Goal: Task Accomplishment & Management: Manage account settings

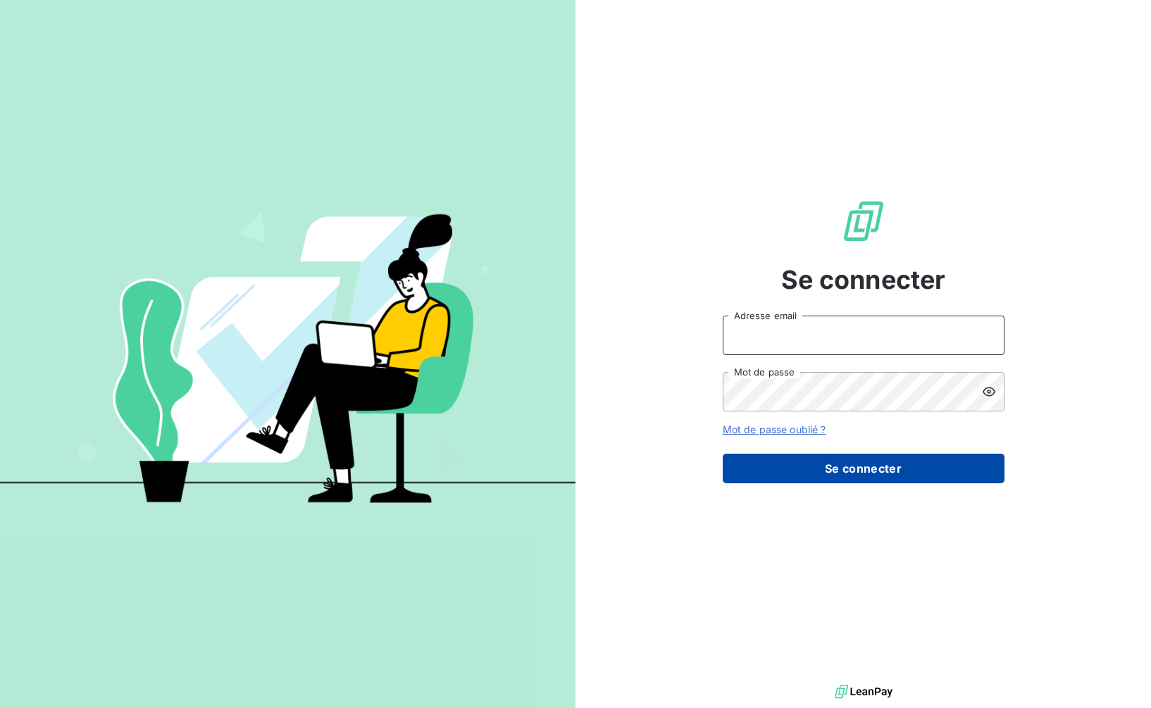
type input "[PERSON_NAME][EMAIL_ADDRESS][PERSON_NAME][DOMAIN_NAME]"
click at [810, 466] on button "Se connecter" at bounding box center [863, 468] width 282 height 30
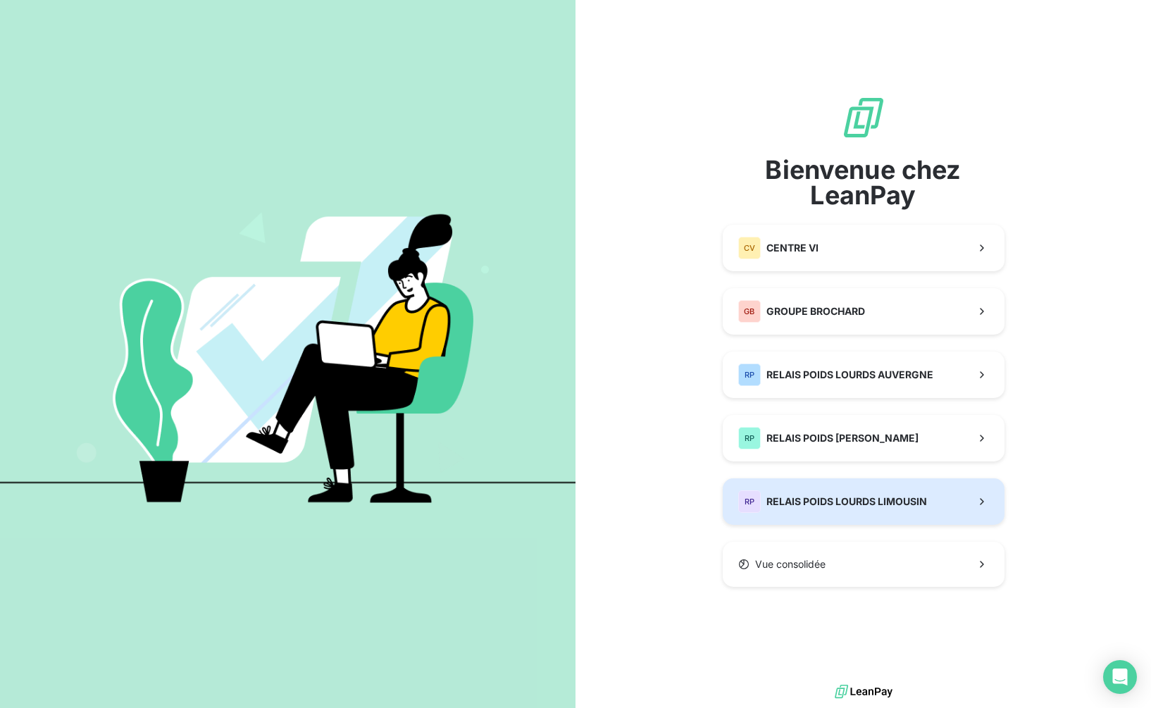
click at [841, 502] on span "RELAIS POIDS LOURDS LIMOUSIN" at bounding box center [846, 501] width 161 height 14
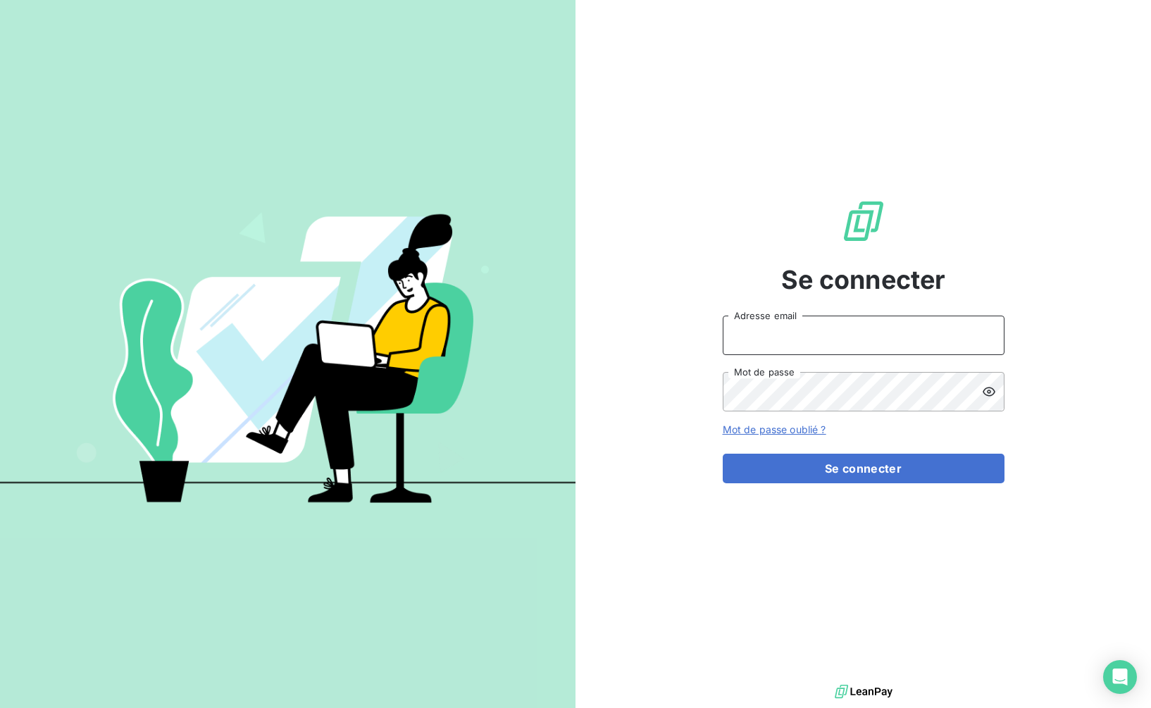
type input "[PERSON_NAME][EMAIL_ADDRESS][PERSON_NAME][DOMAIN_NAME]"
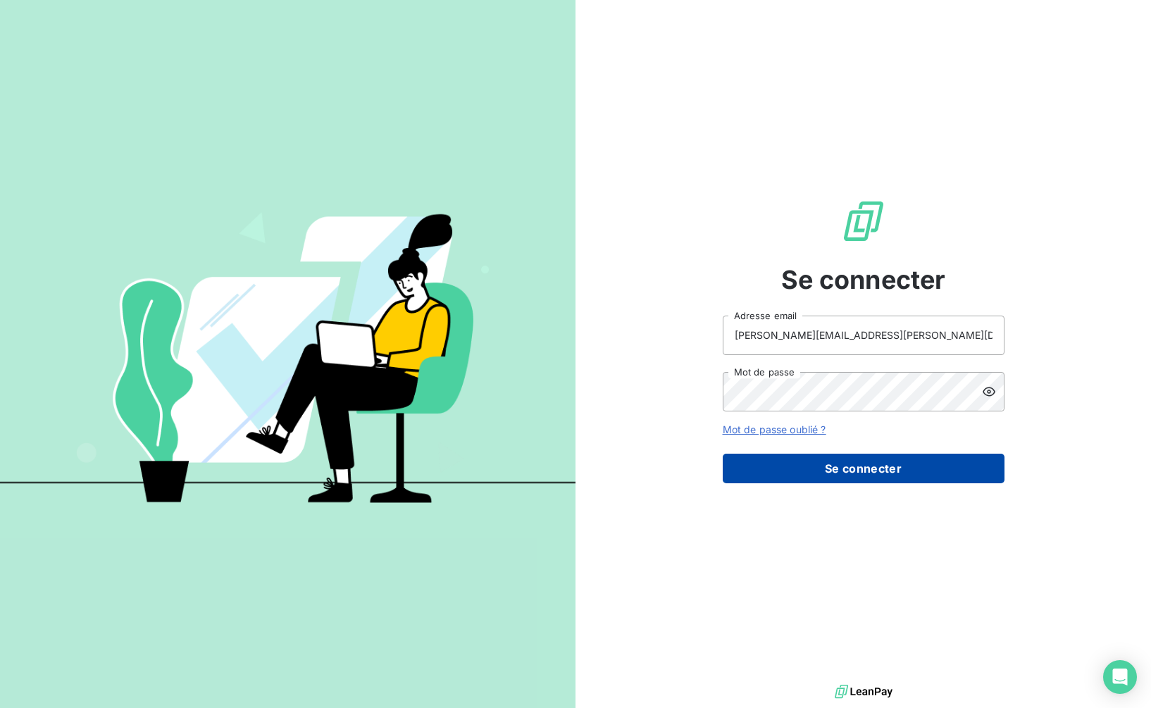
click at [825, 474] on button "Se connecter" at bounding box center [863, 468] width 282 height 30
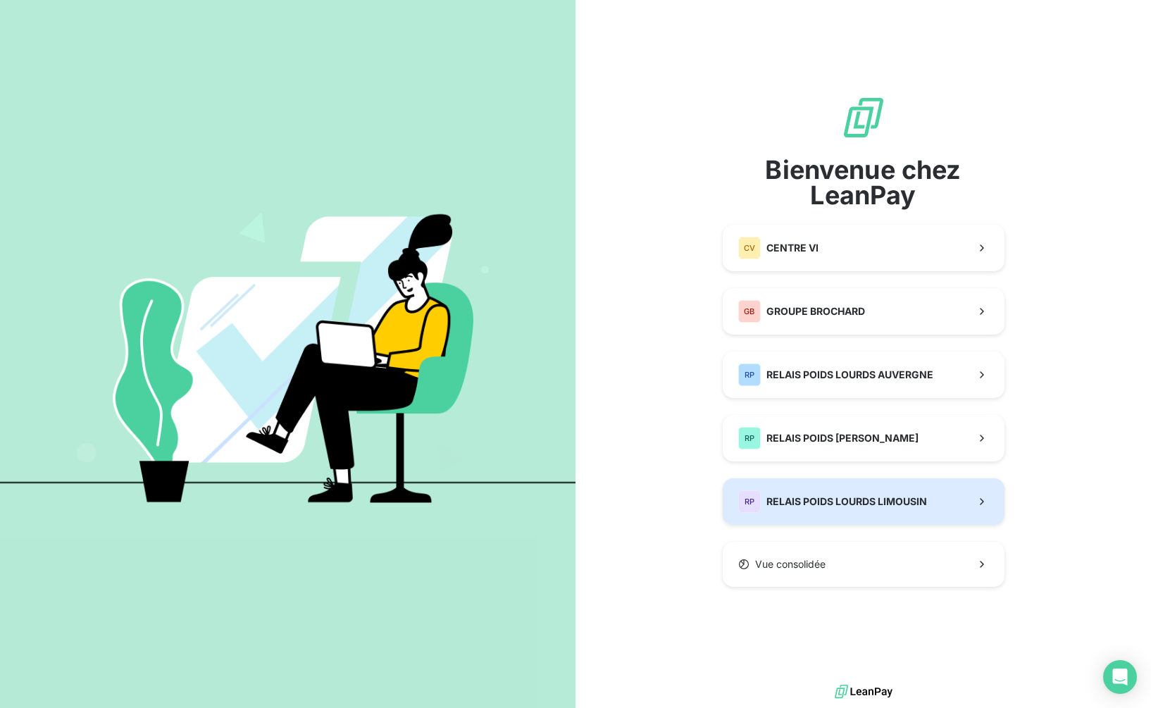
click at [851, 499] on span "RELAIS POIDS LOURDS LIMOUSIN" at bounding box center [846, 501] width 161 height 14
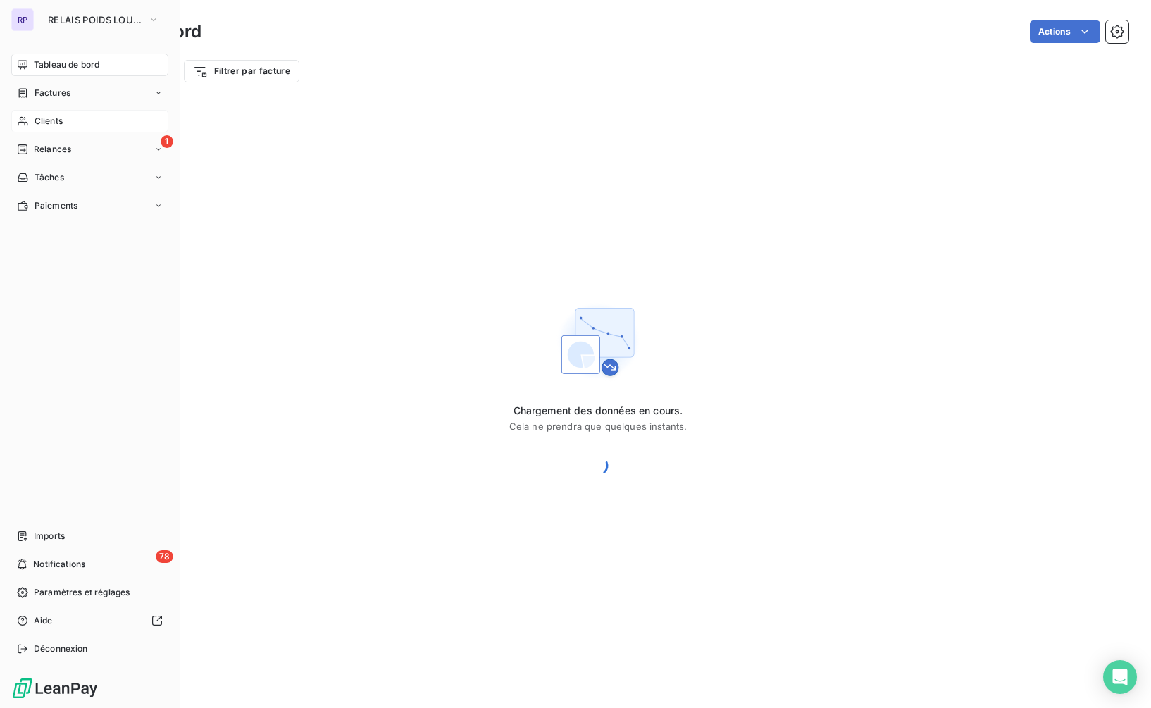
click at [56, 120] on span "Clients" at bounding box center [49, 121] width 28 height 13
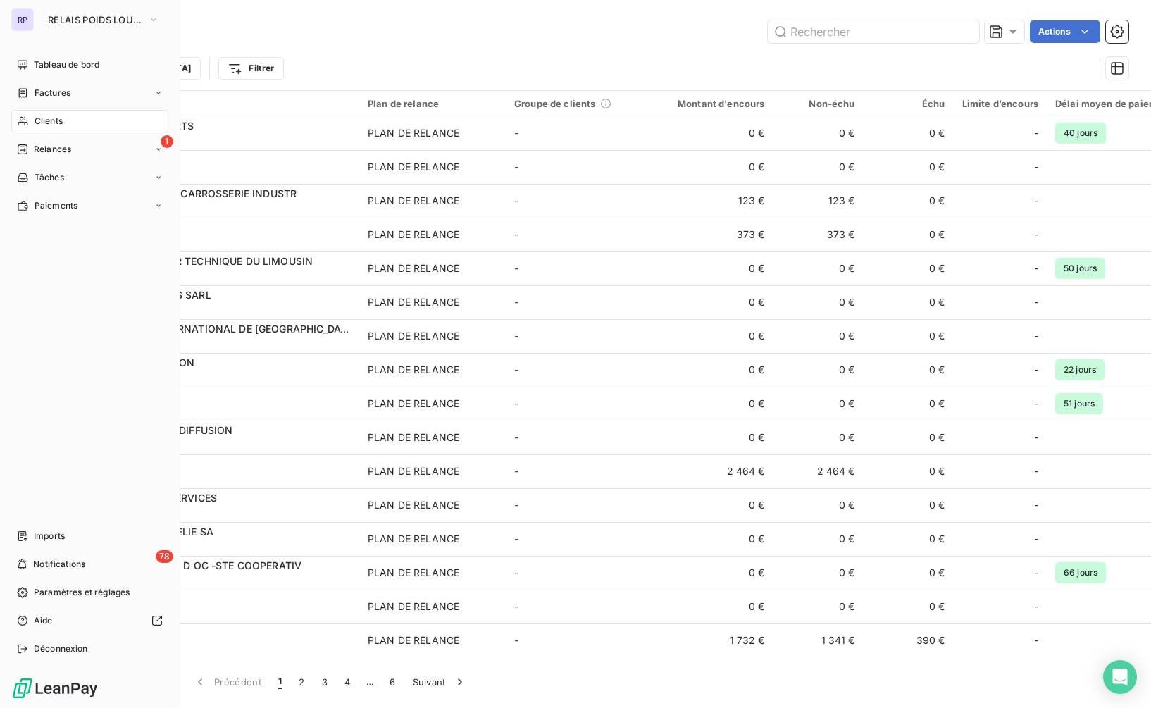
click at [46, 116] on span "Clients" at bounding box center [49, 121] width 28 height 13
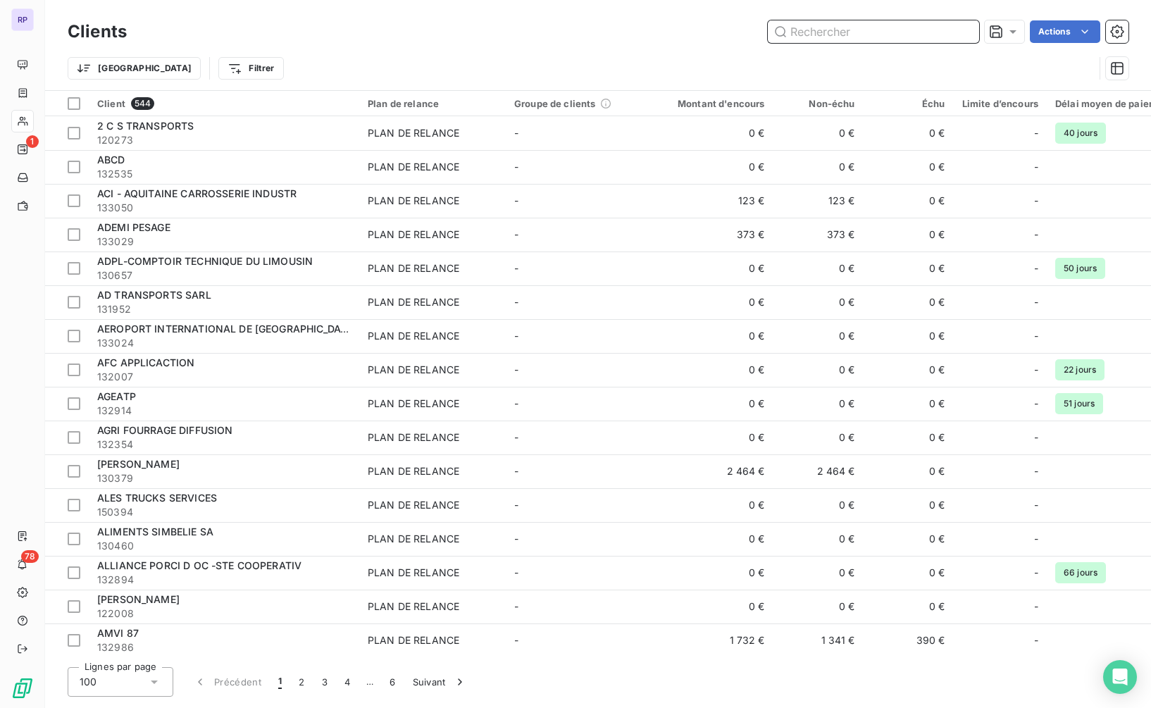
click at [827, 38] on input "text" at bounding box center [873, 31] width 211 height 23
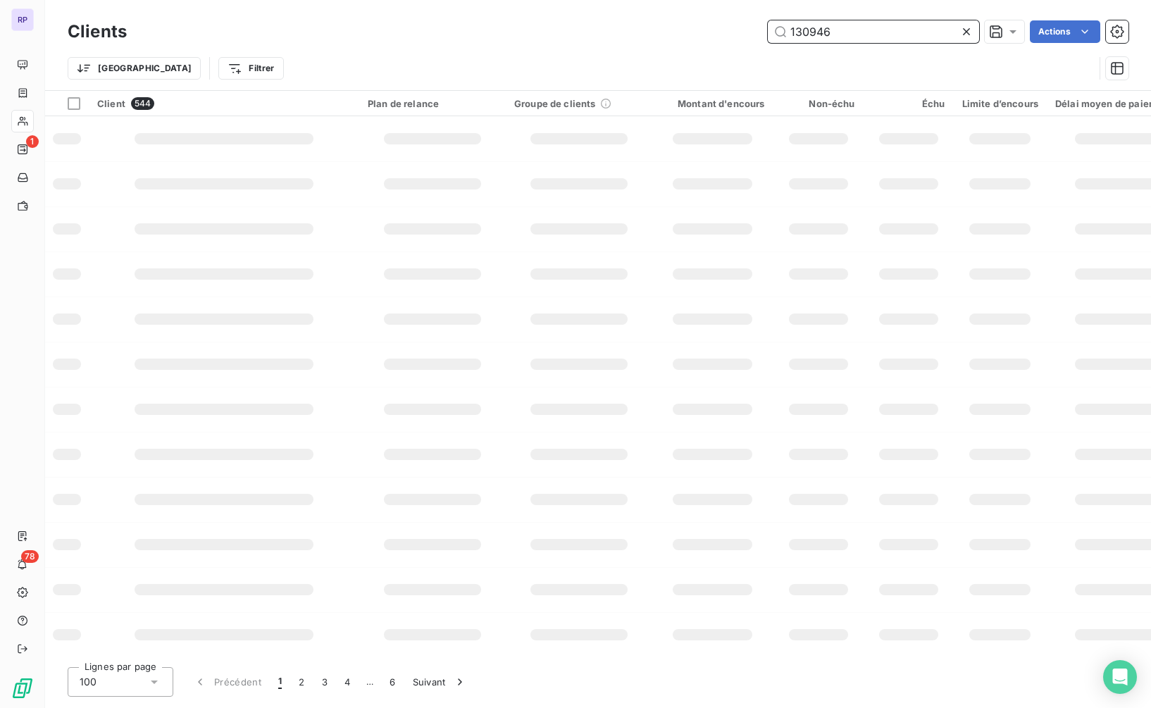
type input "130946"
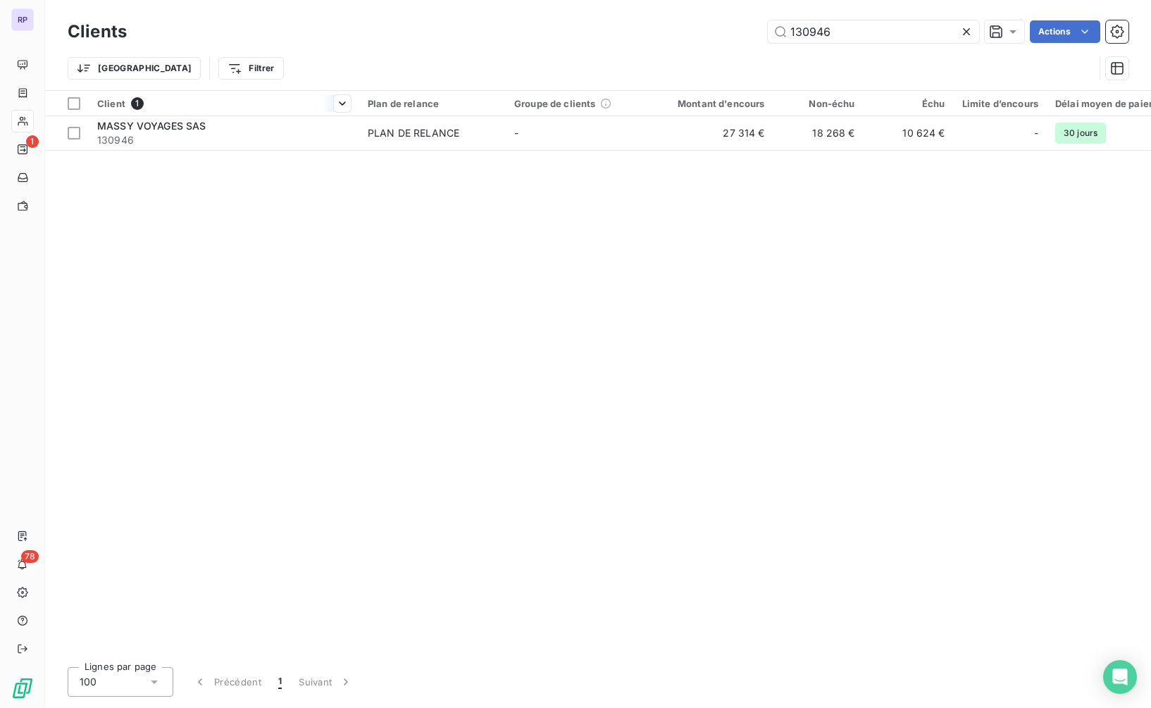
click at [108, 113] on th "Client 1" at bounding box center [224, 103] width 270 height 25
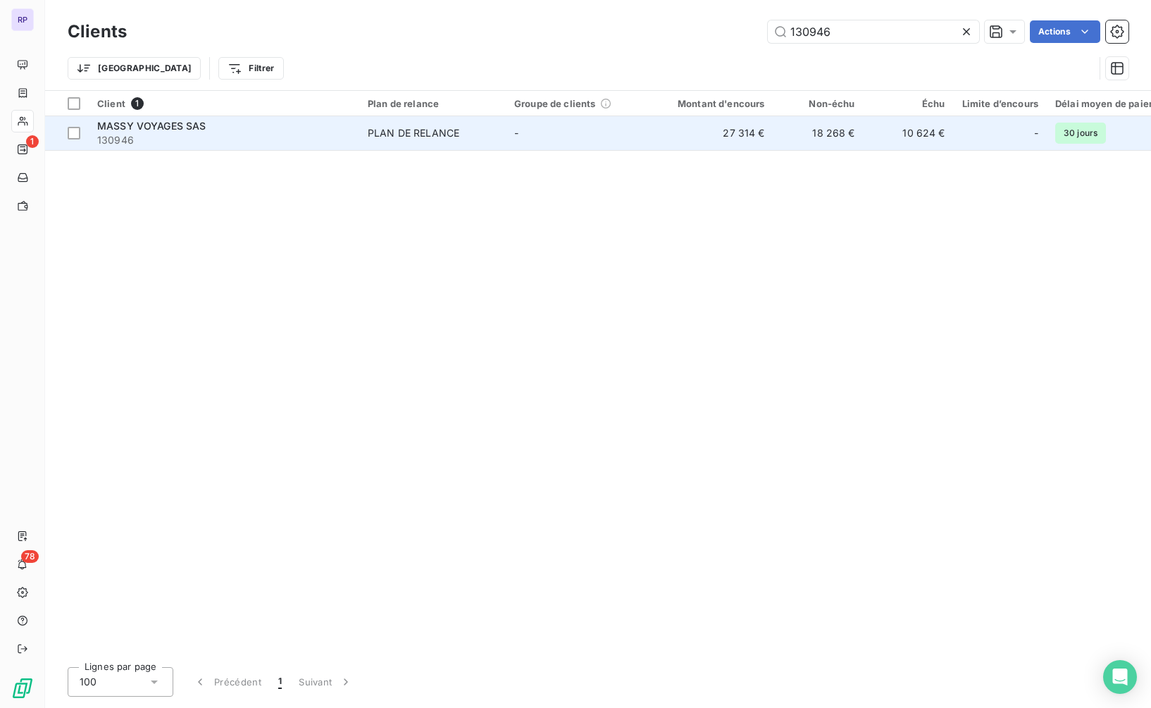
click at [116, 122] on span "MASSY VOYAGES SAS" at bounding box center [151, 126] width 109 height 12
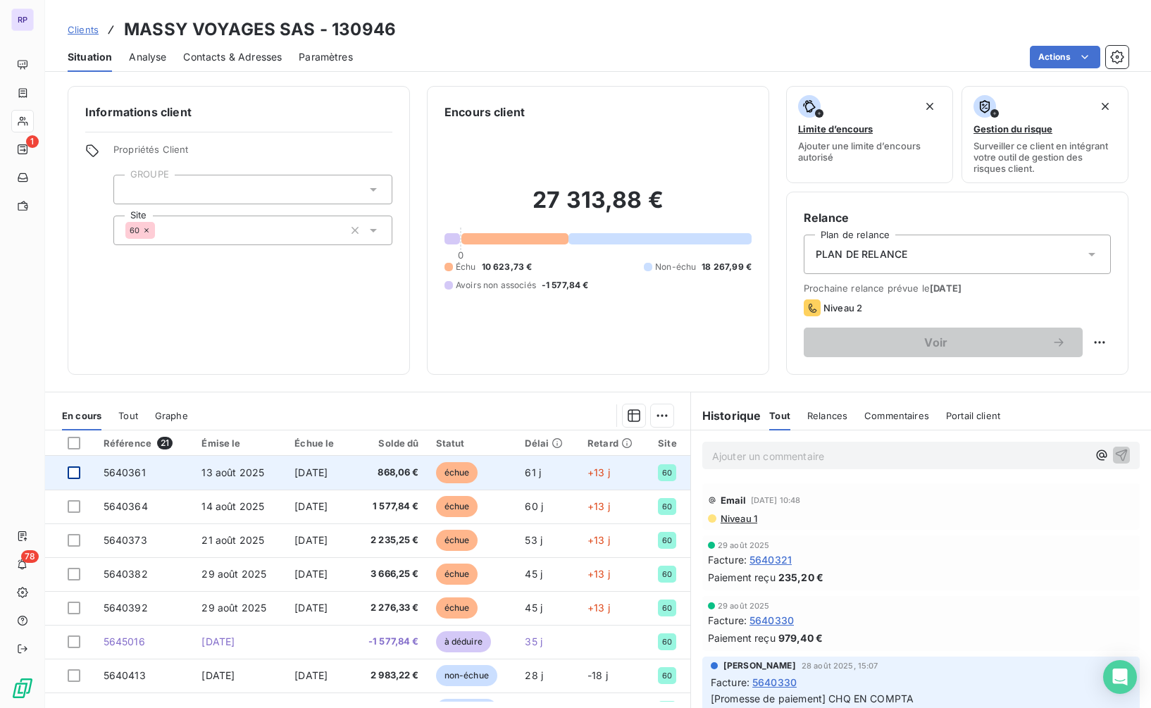
click at [73, 470] on div at bounding box center [74, 472] width 13 height 13
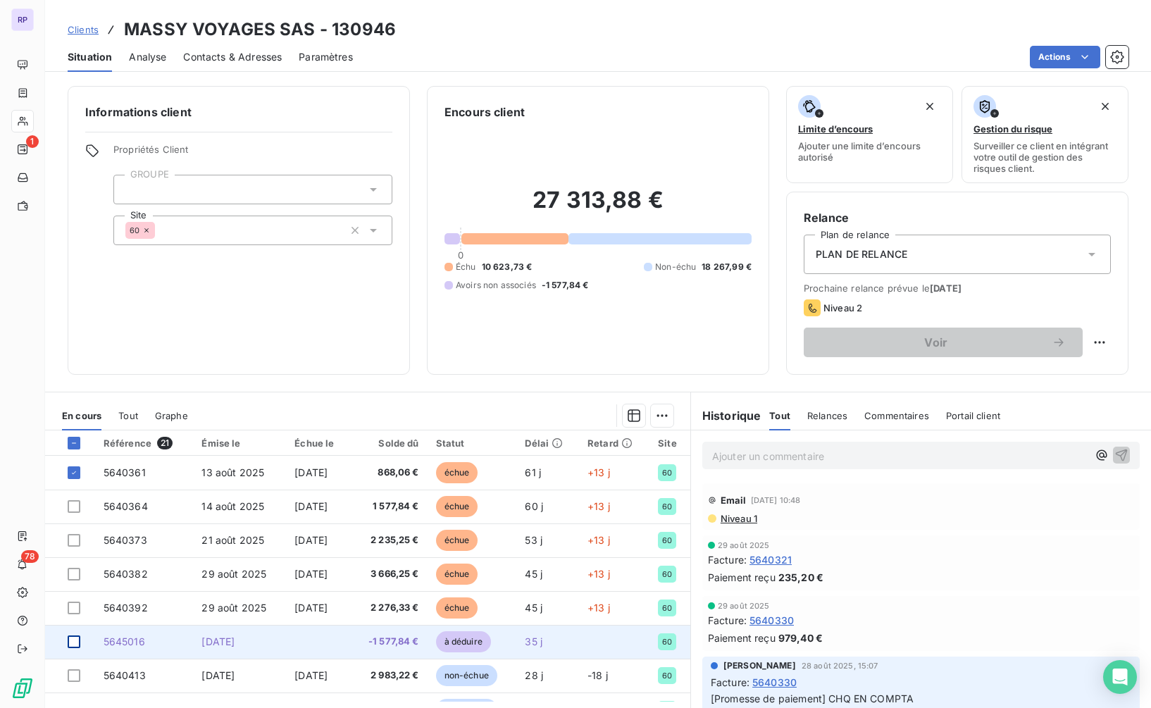
click at [73, 642] on div at bounding box center [74, 641] width 13 height 13
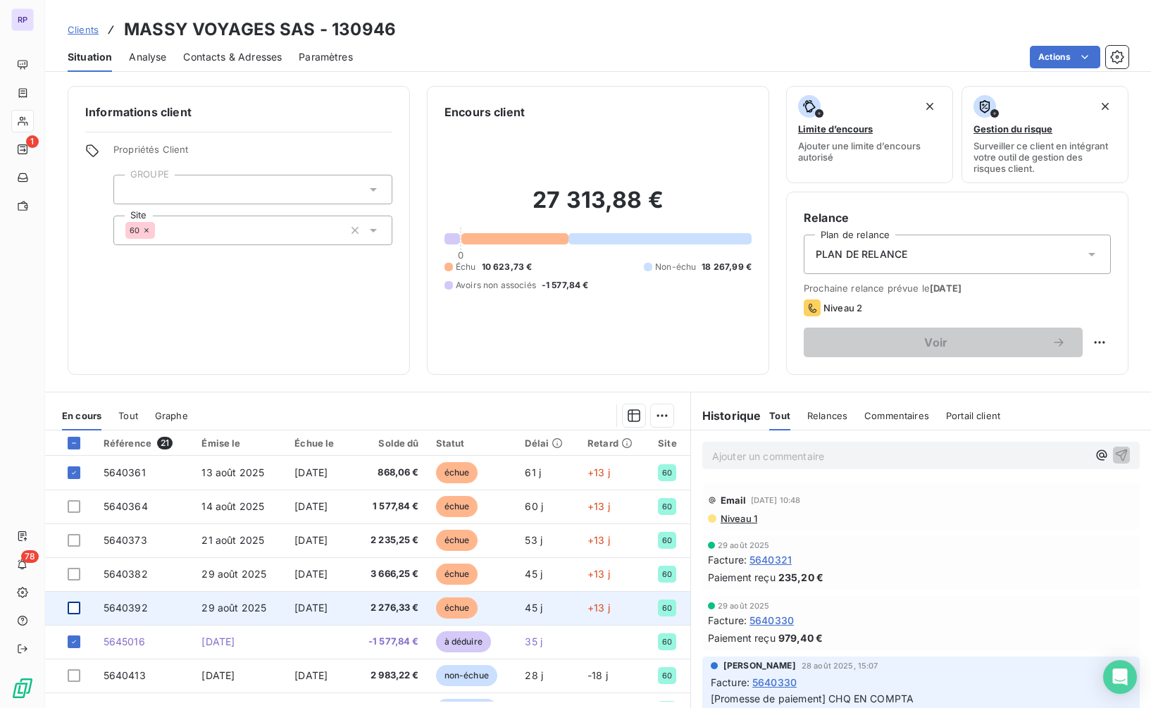
click at [75, 610] on div at bounding box center [74, 607] width 13 height 13
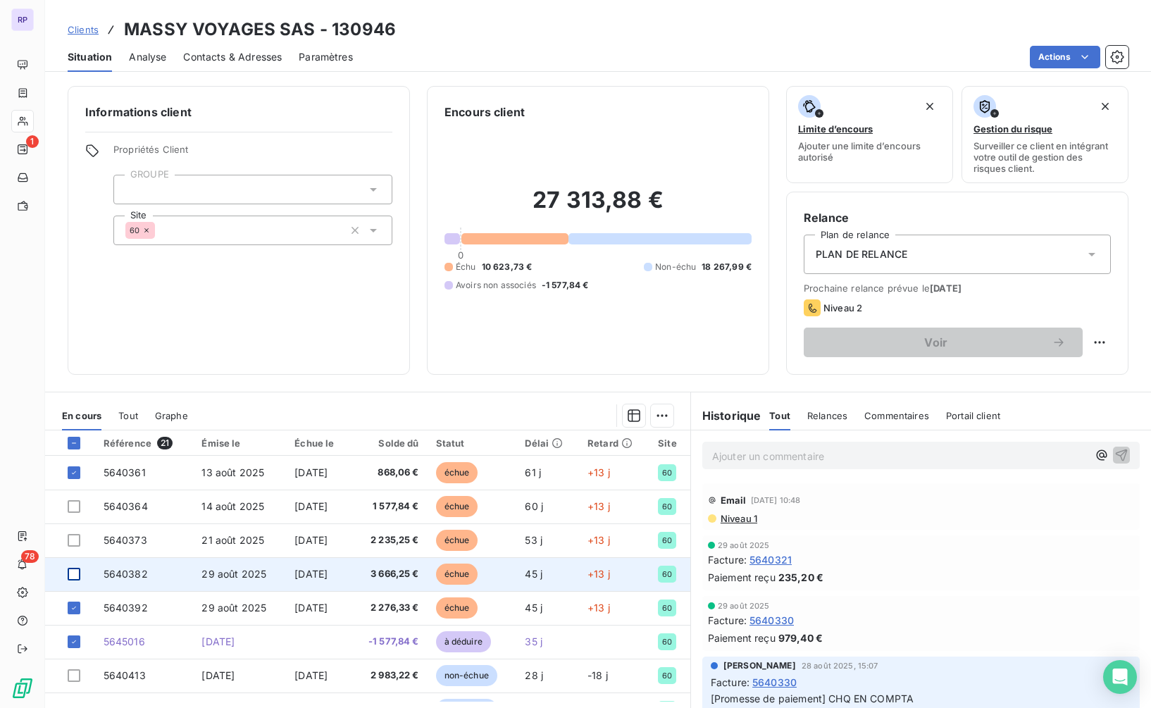
click at [70, 572] on div at bounding box center [74, 574] width 13 height 13
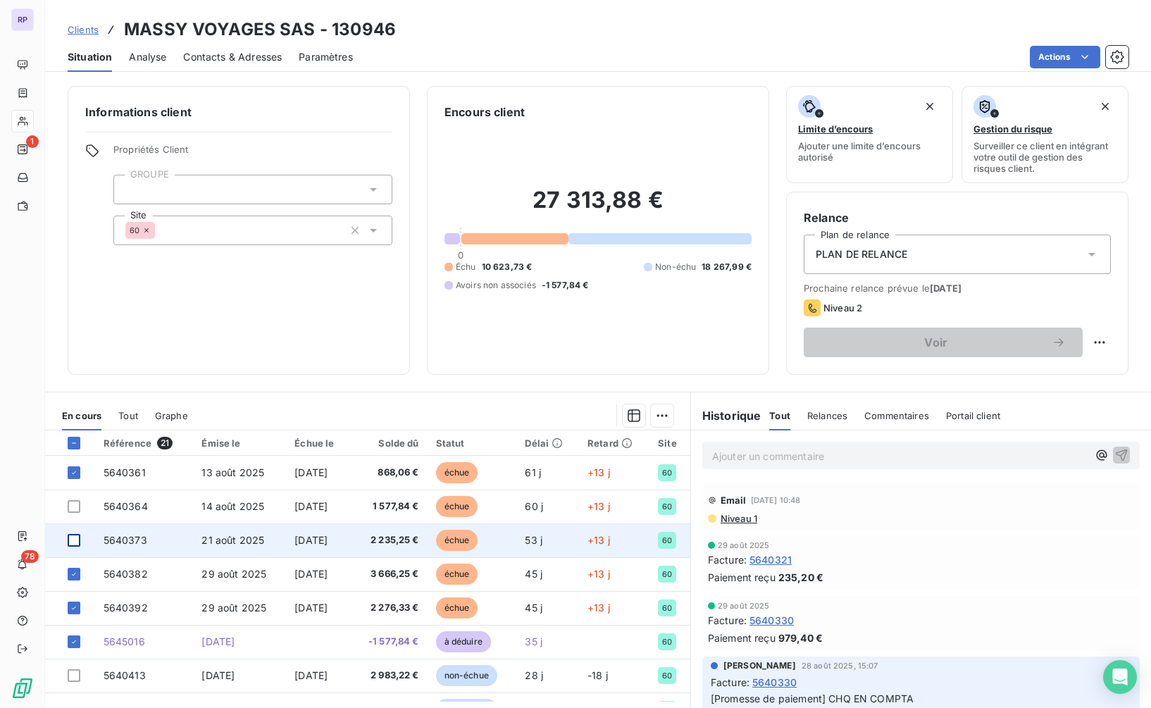
click at [73, 541] on div at bounding box center [74, 540] width 13 height 13
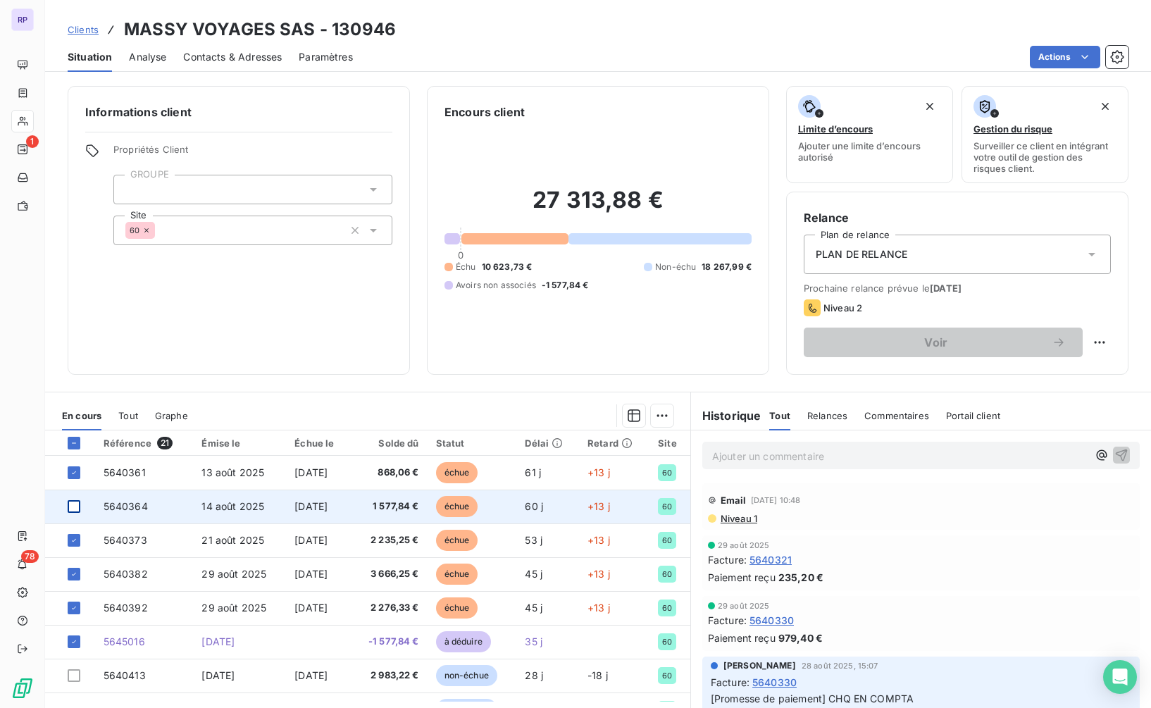
click at [75, 511] on div at bounding box center [74, 506] width 13 height 13
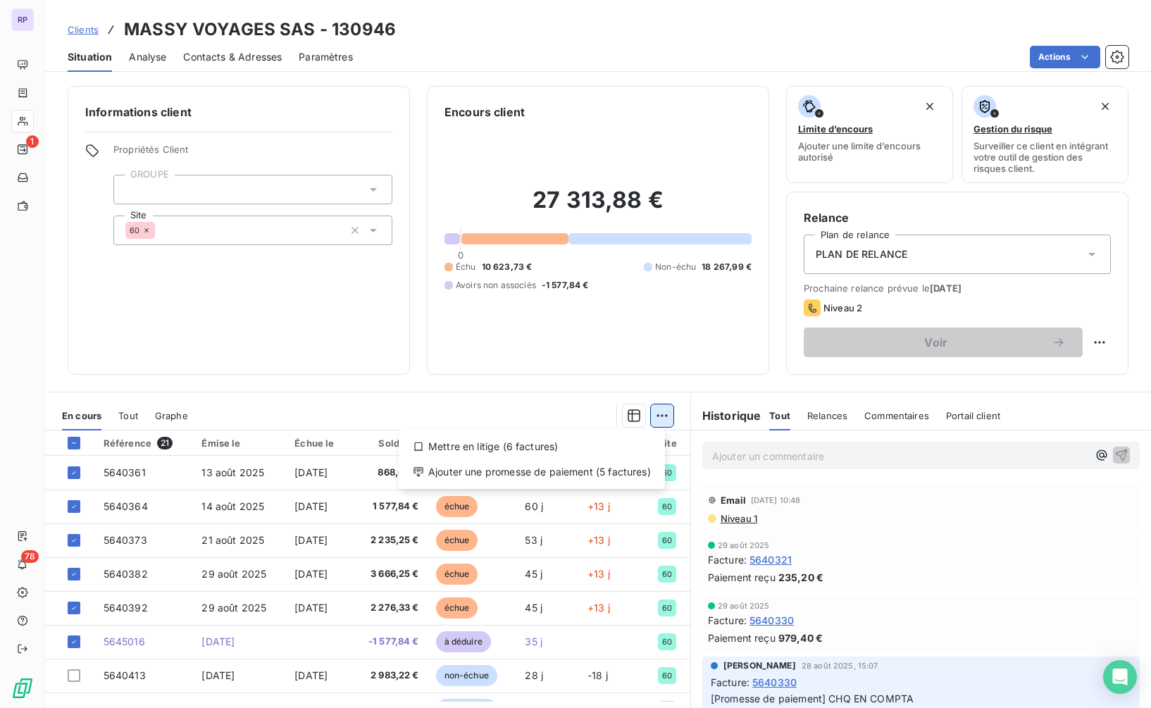
click at [656, 420] on html "RP 1 78 Clients MASSY VOYAGES SAS - 130946 Situation Analyse Contacts & Adresse…" at bounding box center [575, 354] width 1151 height 708
click at [599, 472] on div "Ajouter une promesse de paiement (5 factures)" at bounding box center [531, 472] width 255 height 23
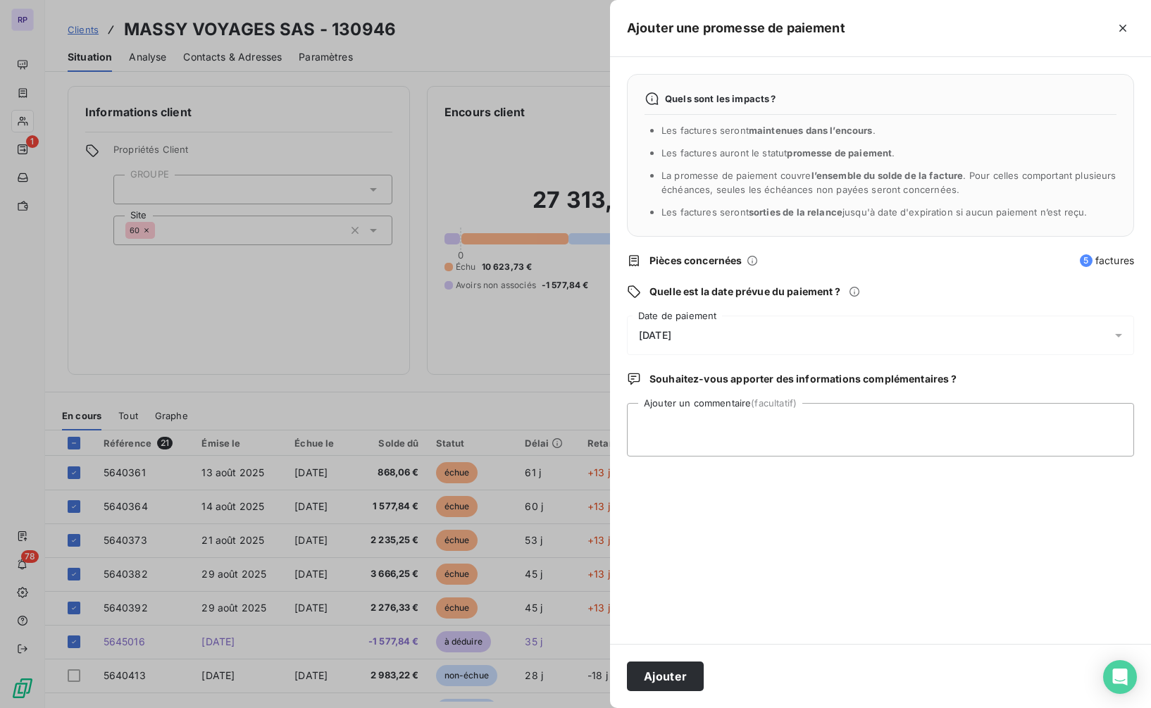
click at [697, 333] on div "[DATE]" at bounding box center [880, 334] width 507 height 39
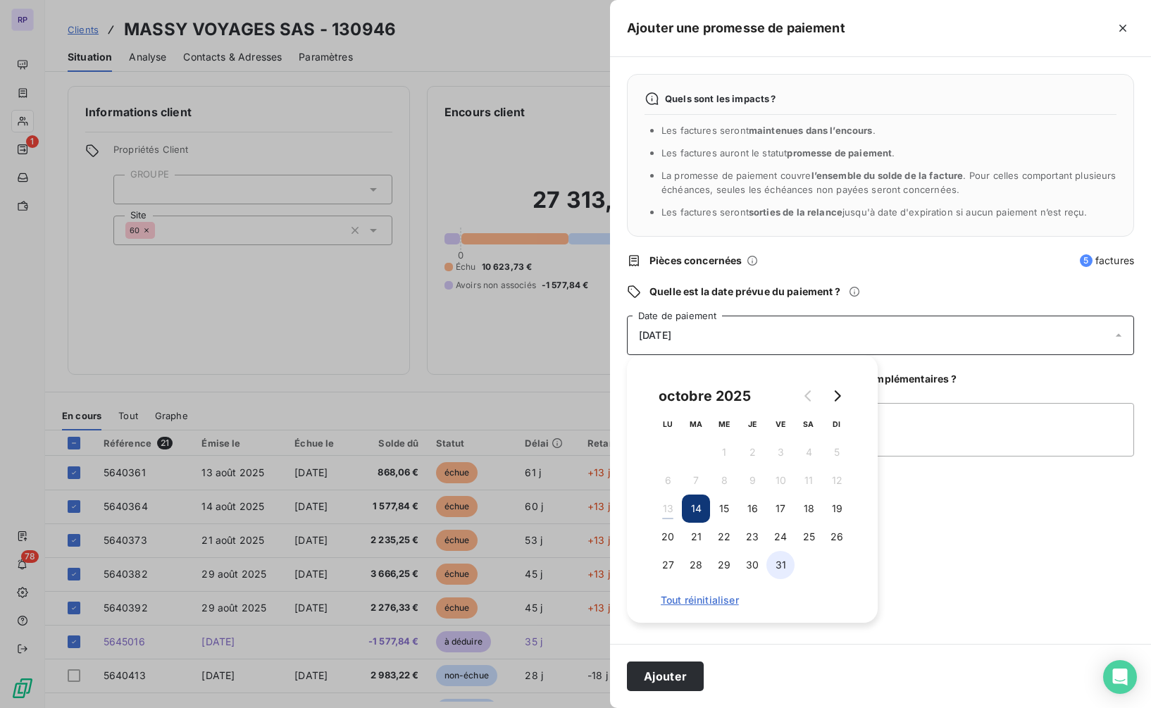
click at [783, 560] on button "31" at bounding box center [780, 565] width 28 height 28
click at [941, 434] on textarea "Ajouter un commentaire (facultatif)" at bounding box center [880, 430] width 507 height 54
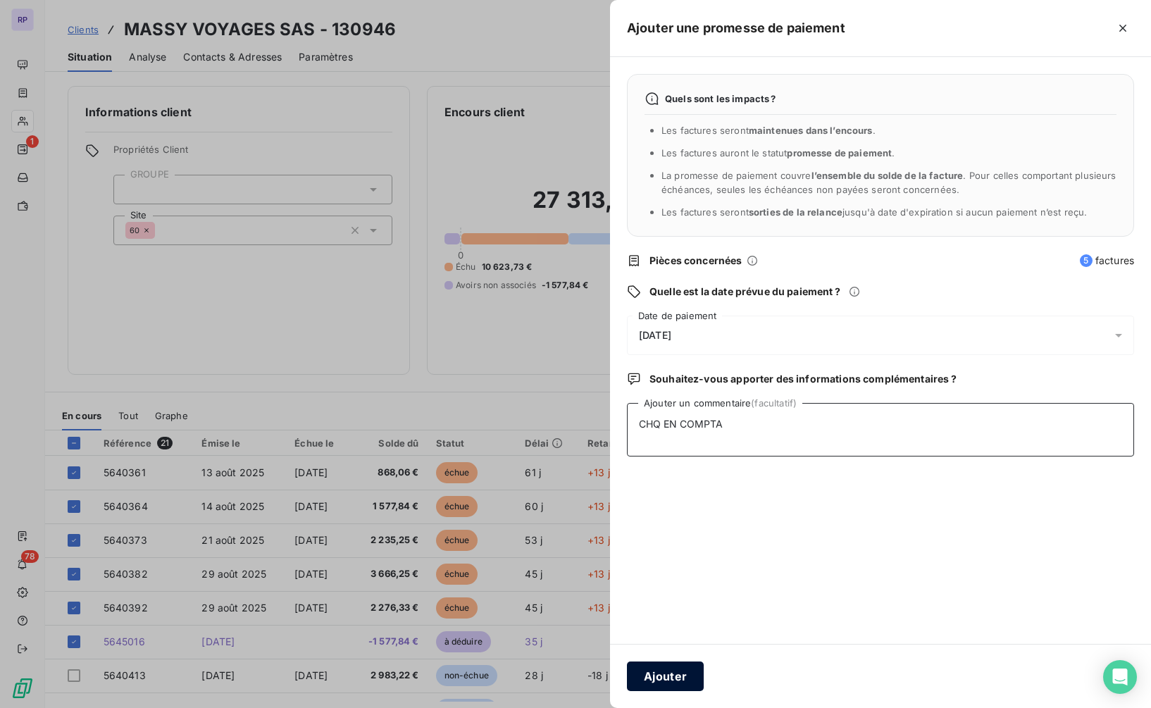
type textarea "CHQ EN COMPTA"
click at [680, 676] on button "Ajouter" at bounding box center [665, 676] width 77 height 30
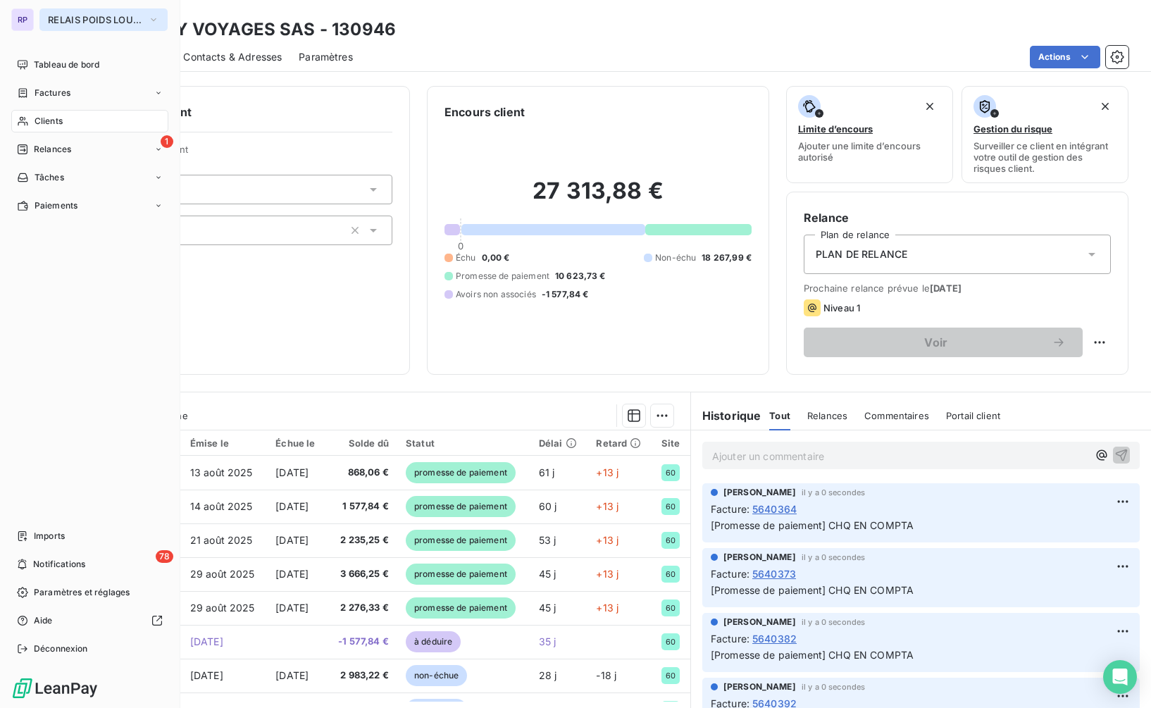
click at [75, 20] on span "RELAIS POIDS LOURDS LIMOUSIN" at bounding box center [95, 19] width 94 height 11
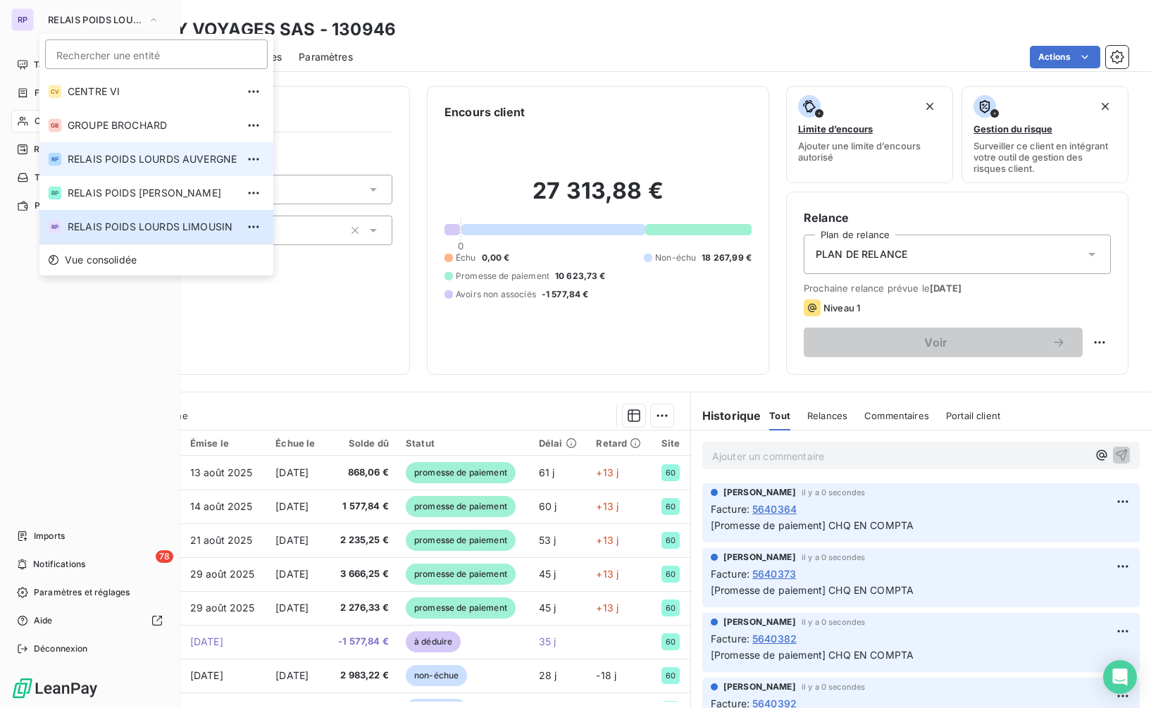
click at [194, 161] on span "RELAIS POIDS LOURDS AUVERGNE" at bounding box center [152, 159] width 169 height 14
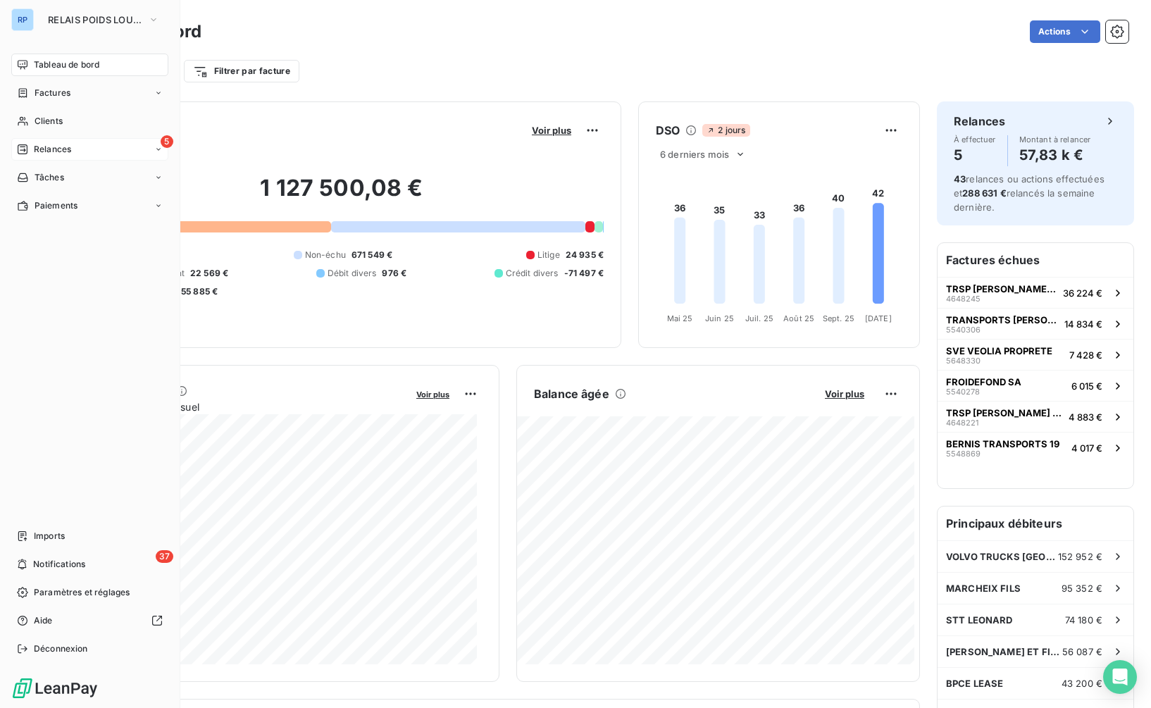
click at [55, 150] on span "Relances" at bounding box center [52, 149] width 37 height 13
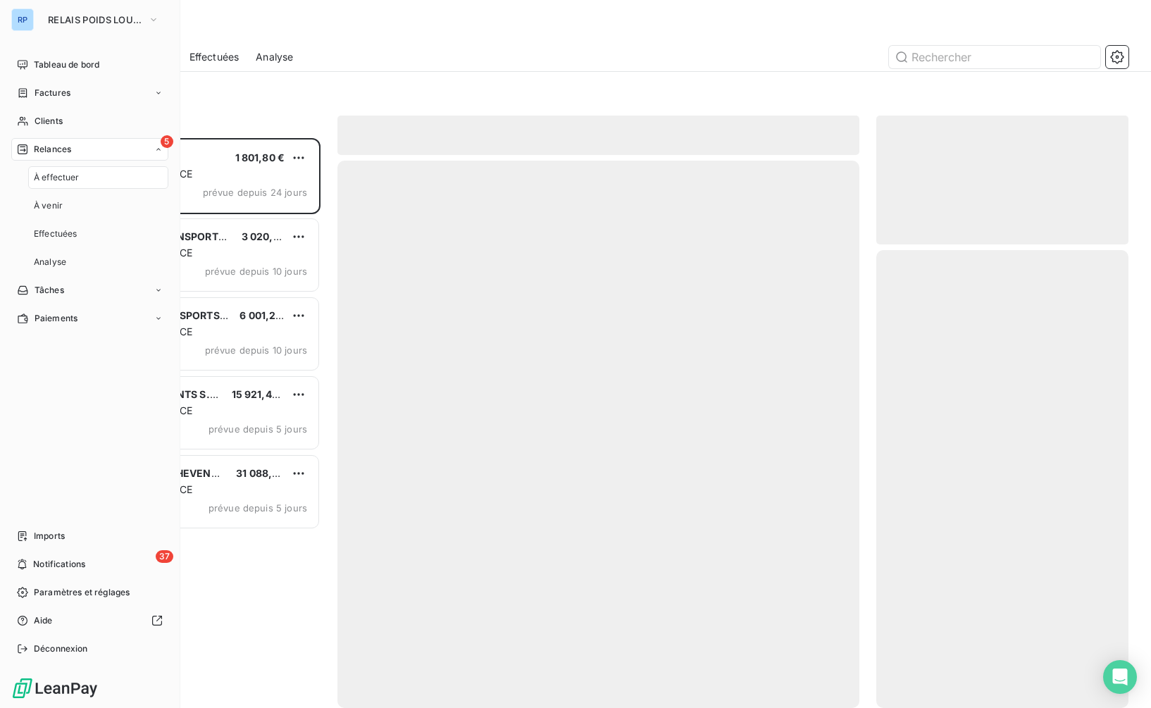
scroll to position [559, 242]
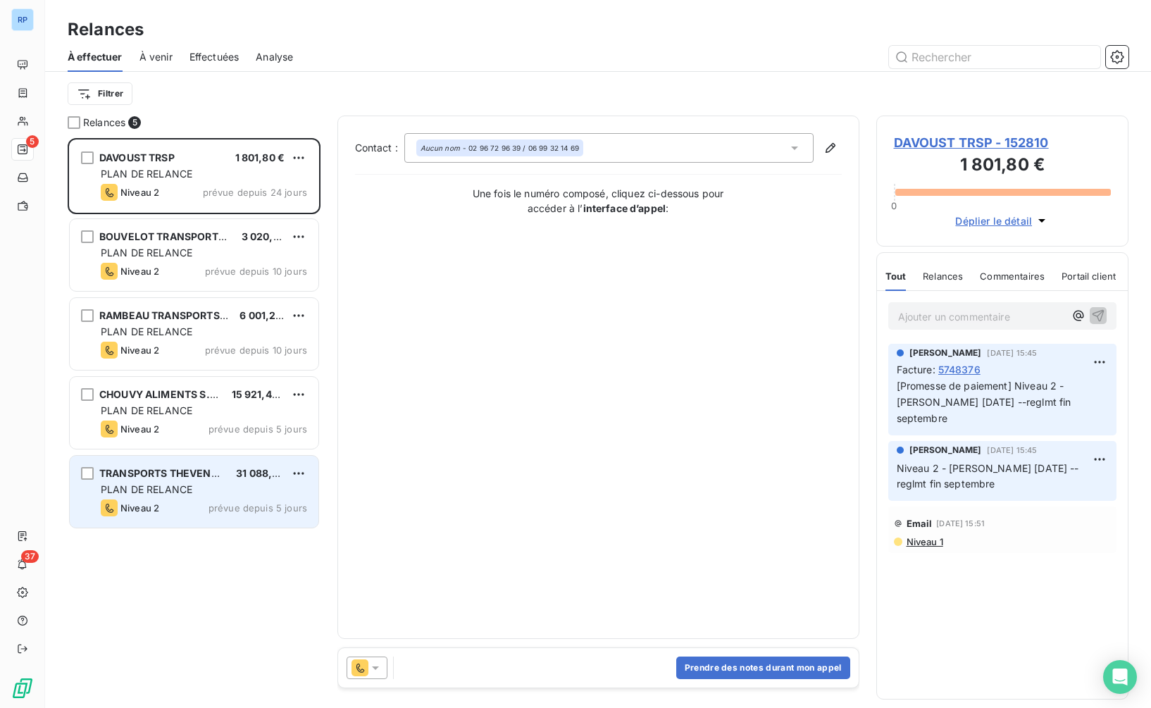
click at [161, 498] on div "TRANSPORTS THEVENET SAS 31 088,74 € PLAN DE RELANCE Niveau 2 prévue depuis 5 jo…" at bounding box center [194, 492] width 249 height 72
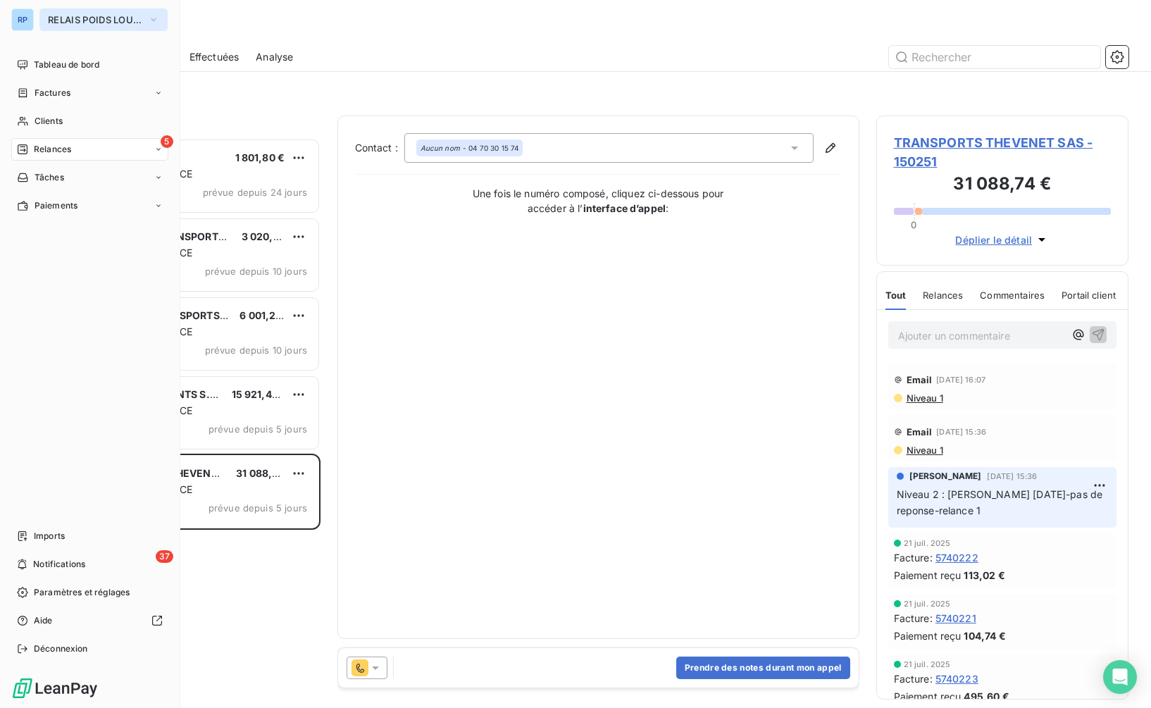
click at [95, 21] on span "RELAIS POIDS LOURDS AUVERGNE" at bounding box center [95, 19] width 94 height 11
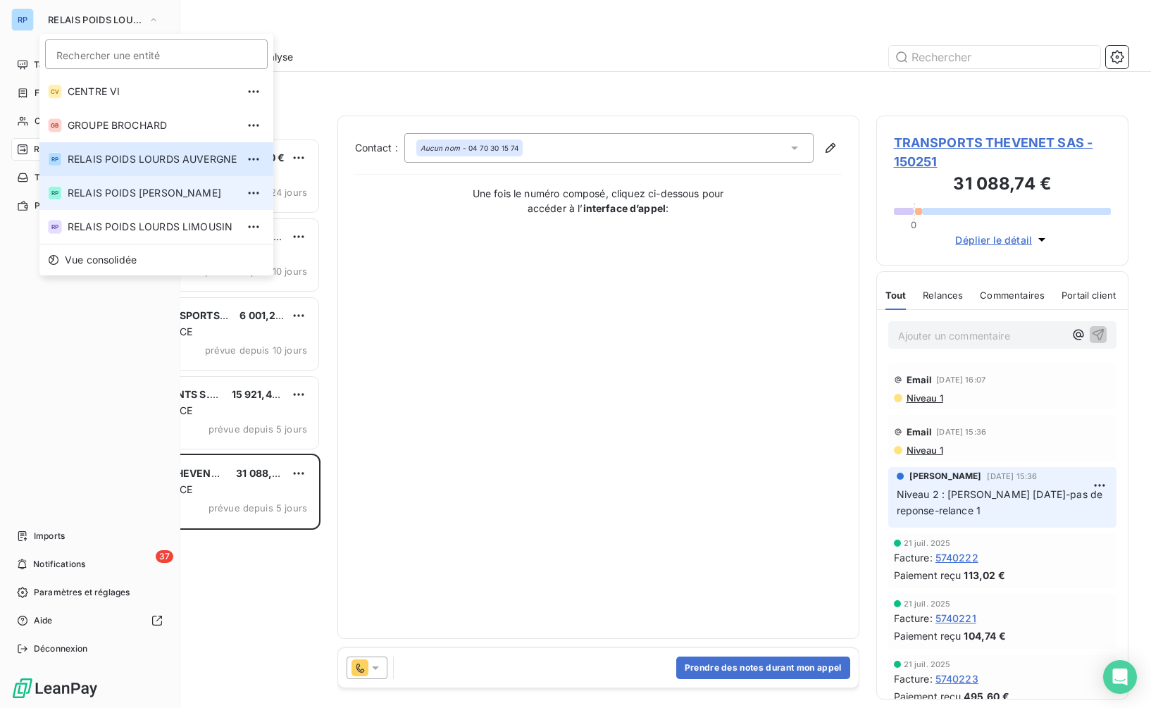
click at [193, 199] on span "RELAIS POIDS [PERSON_NAME]" at bounding box center [152, 193] width 169 height 14
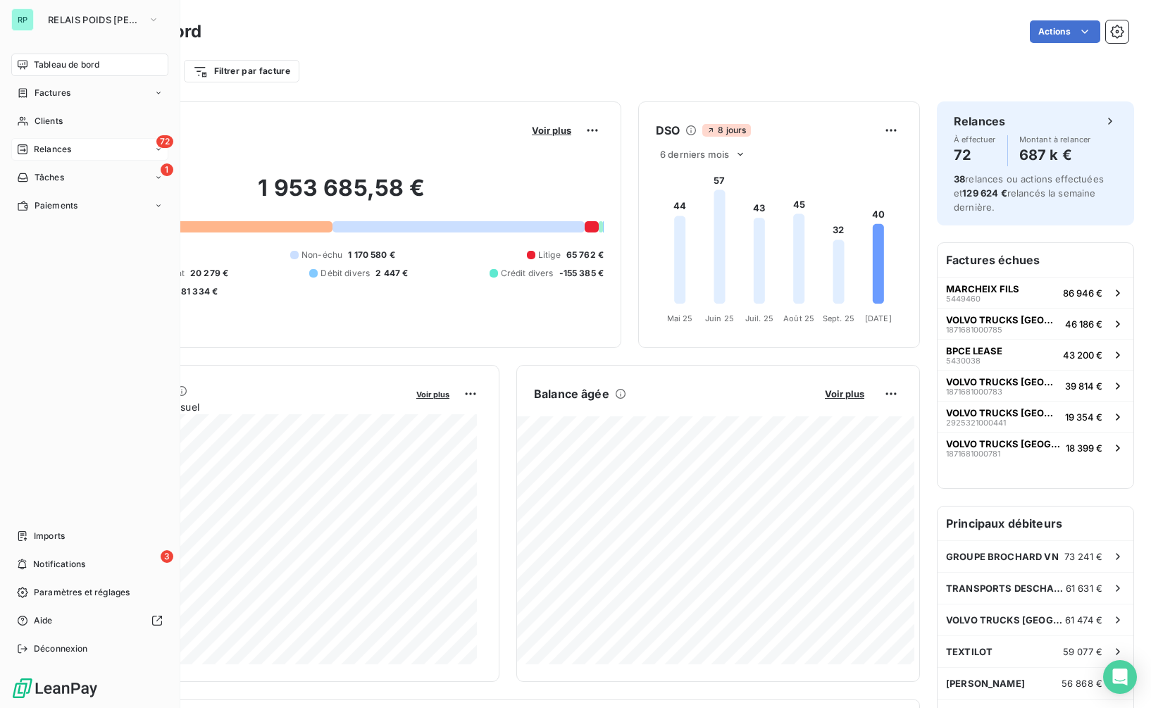
click at [114, 150] on div "72 Relances" at bounding box center [89, 149] width 157 height 23
